Goal: Go to known website: Access a specific website the user already knows

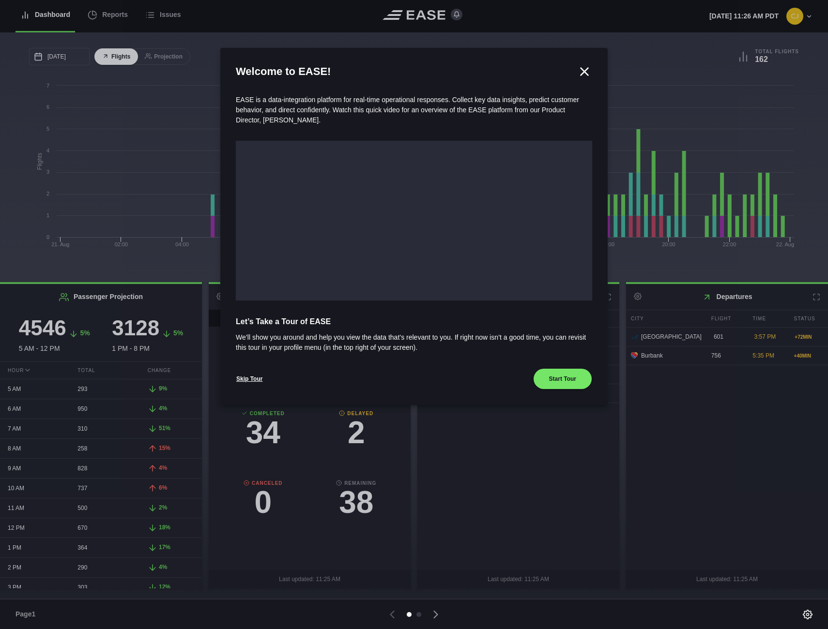
click at [583, 75] on icon at bounding box center [584, 71] width 15 height 15
